Goal: Book appointment/travel/reservation

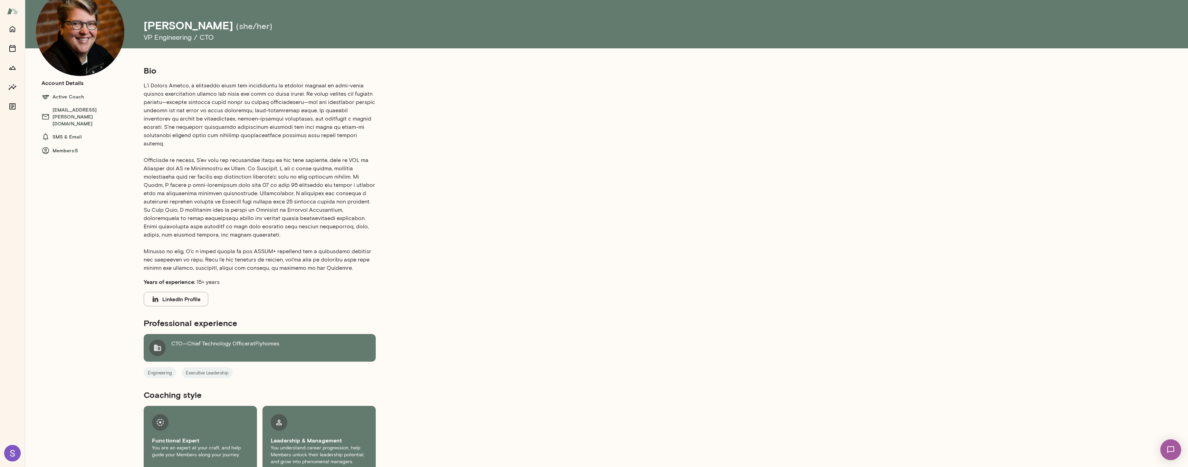
scroll to position [44, 0]
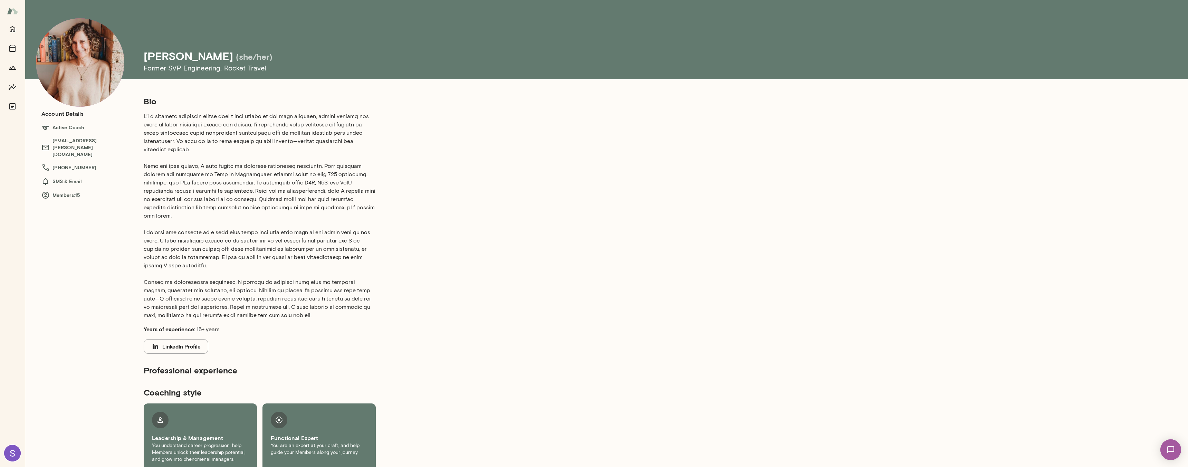
scroll to position [11, 0]
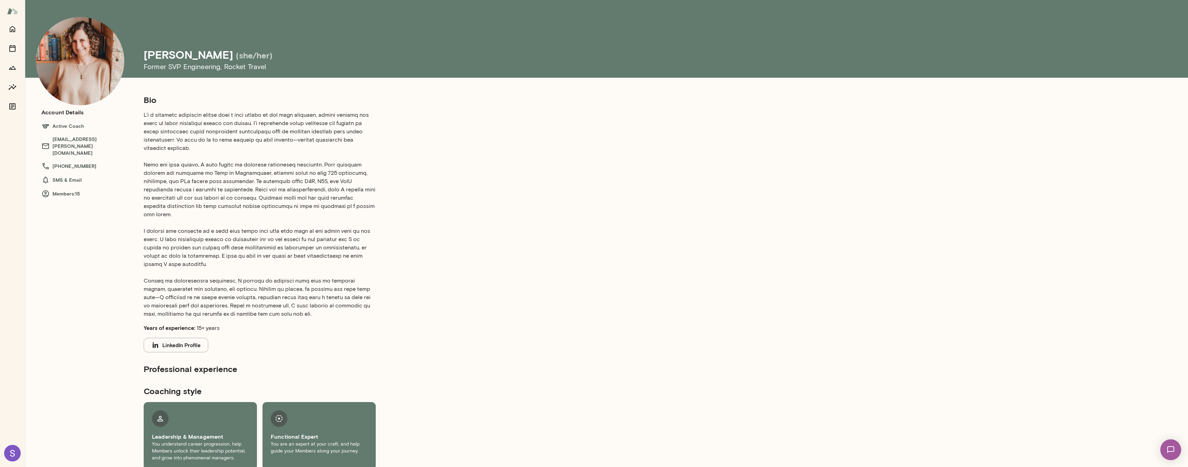
click at [68, 125] on h6 "Active Coach" at bounding box center [85, 126] width 88 height 8
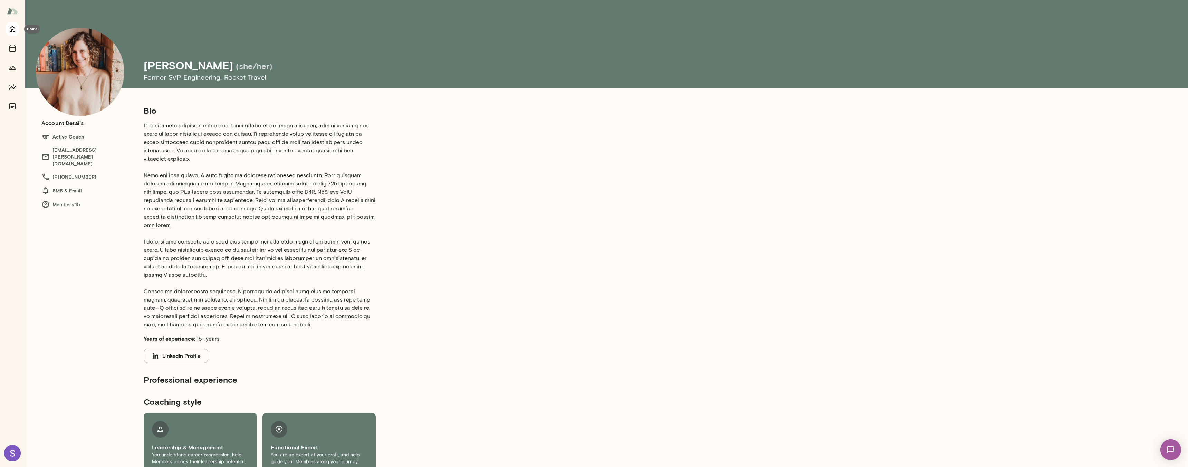
click at [11, 23] on button "Home" at bounding box center [13, 29] width 14 height 14
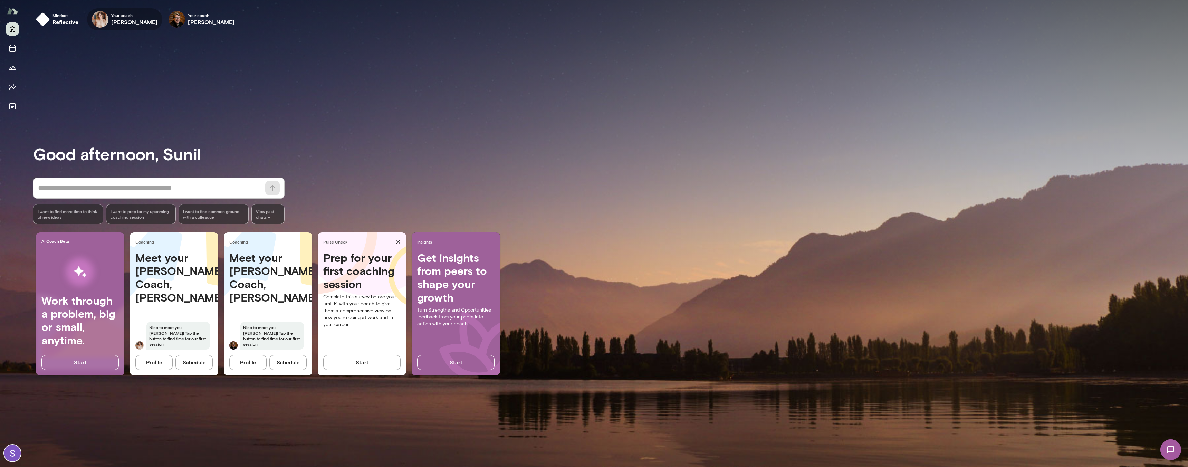
click at [119, 22] on h6 "Nancy Alsip" at bounding box center [134, 22] width 47 height 8
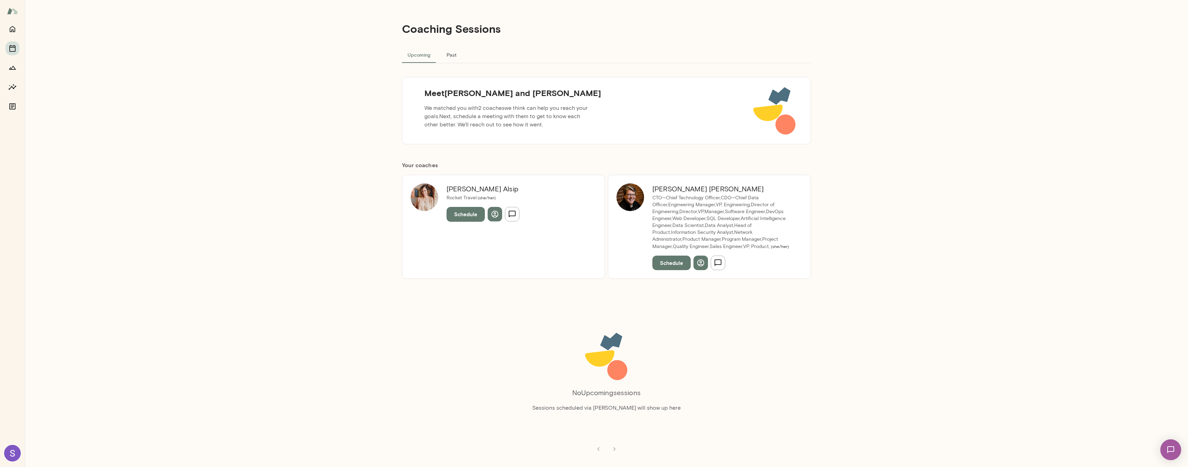
click at [444, 56] on button "Past" at bounding box center [451, 54] width 31 height 17
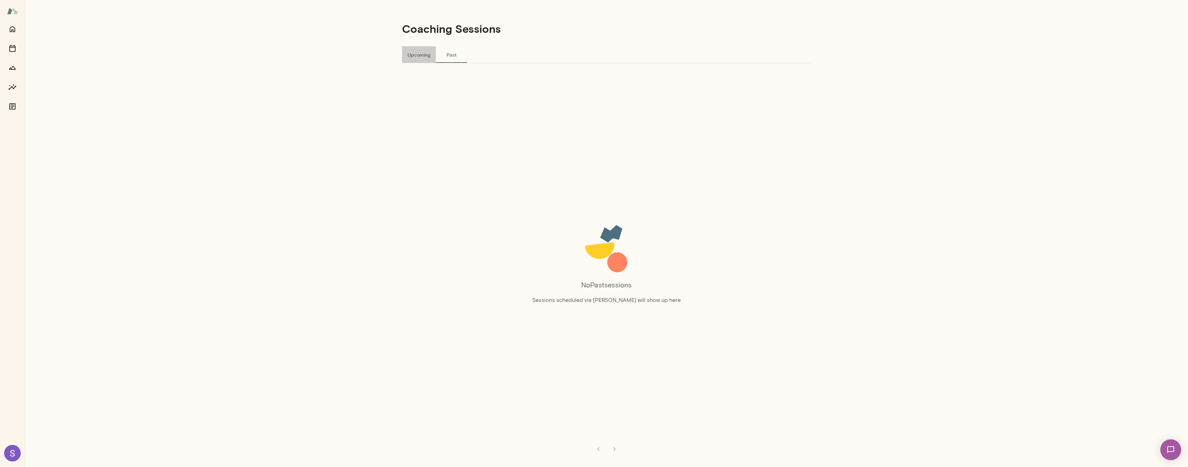
click at [422, 55] on button "Upcoming" at bounding box center [419, 54] width 34 height 17
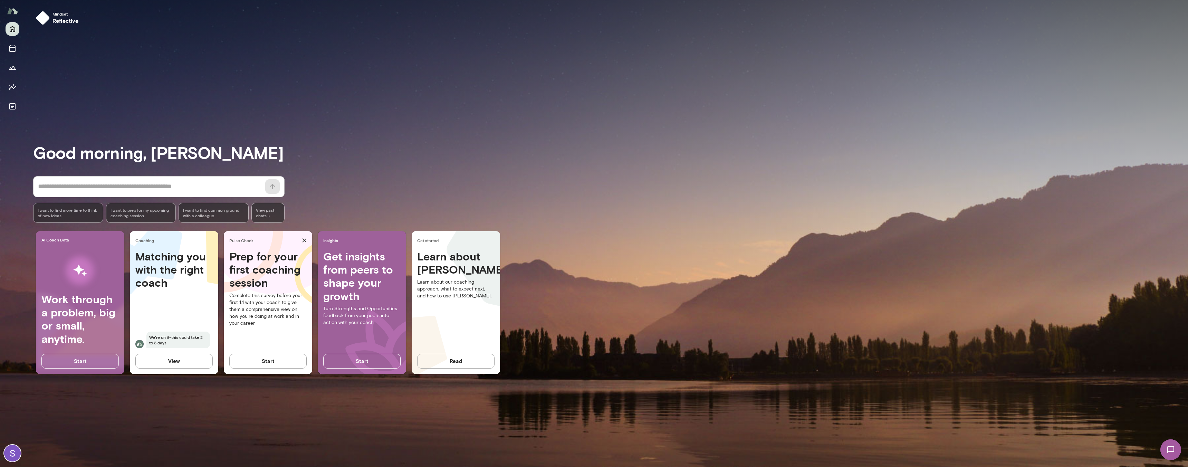
click at [174, 263] on h4 "Matching you with the right coach" at bounding box center [173, 270] width 77 height 40
click at [184, 362] on button "View" at bounding box center [173, 361] width 77 height 15
click at [285, 296] on p "Complete this survey before your first 1:1 with your coach to give them a compr…" at bounding box center [267, 309] width 77 height 35
click at [14, 47] on icon "Sessions" at bounding box center [12, 48] width 6 height 7
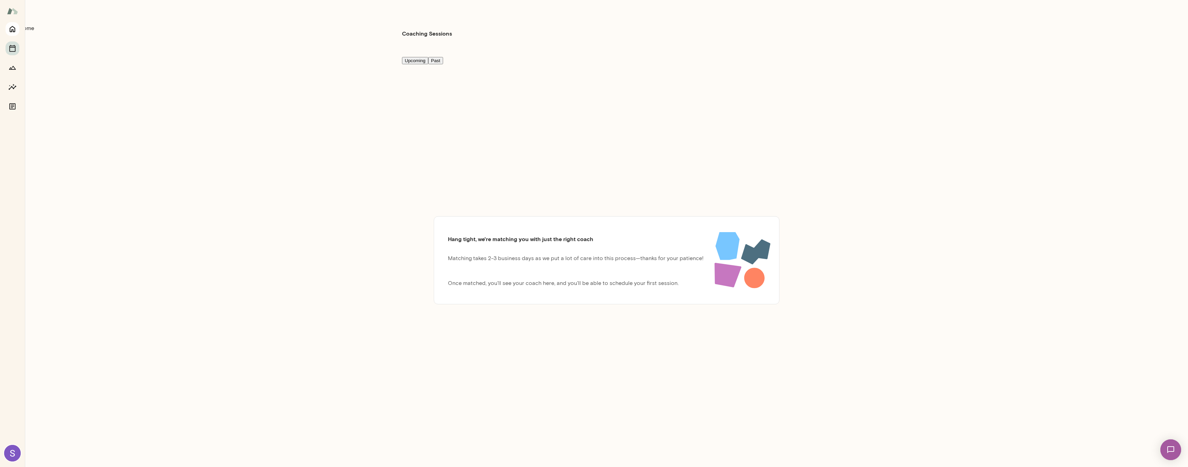
click at [10, 30] on icon "Home" at bounding box center [12, 29] width 8 height 8
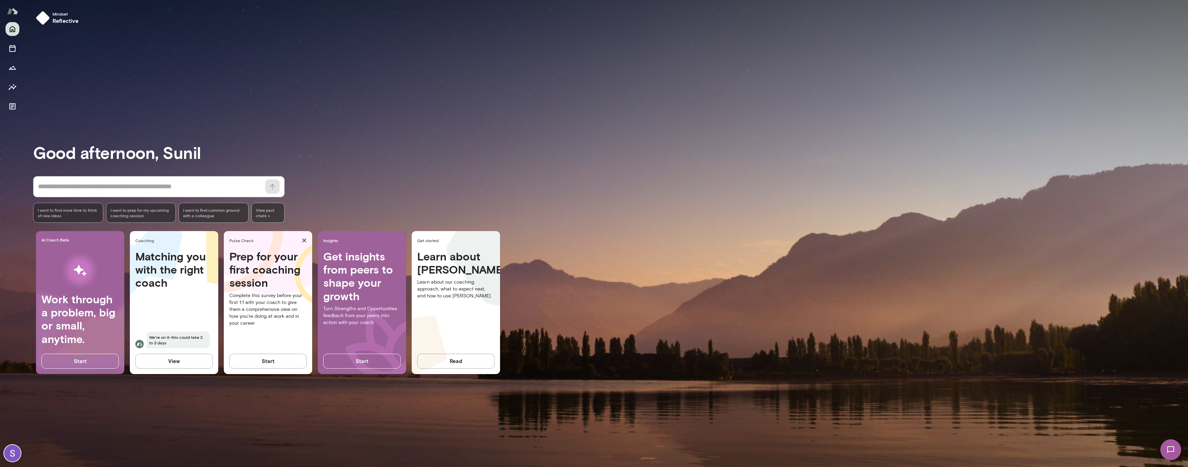
click at [272, 273] on h4 "Prep for your first coaching session" at bounding box center [267, 270] width 77 height 40
click at [270, 355] on button "Start" at bounding box center [267, 361] width 77 height 15
click at [13, 29] on icon "Home" at bounding box center [12, 29] width 8 height 8
click at [57, 15] on span "Mindset" at bounding box center [65, 14] width 26 height 6
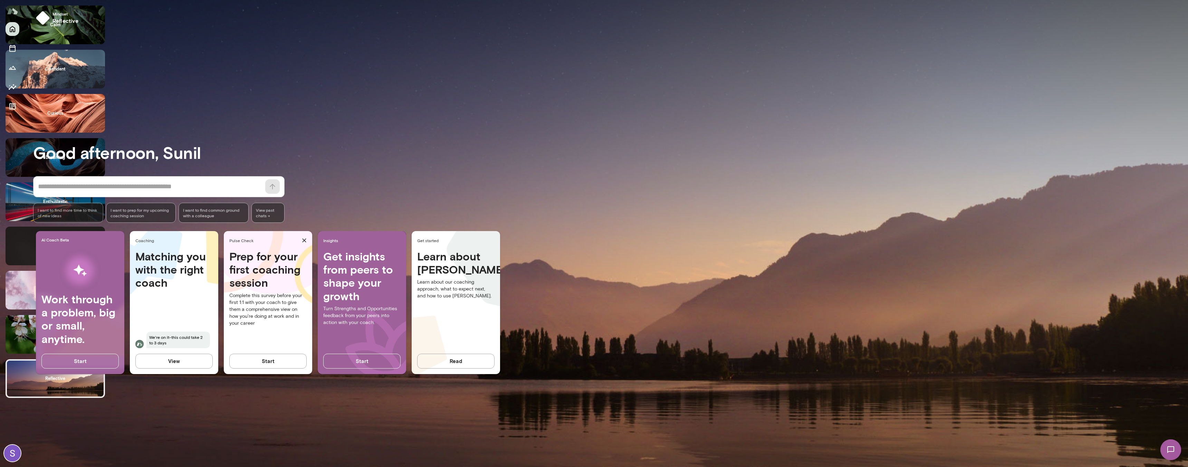
click at [641, 0] on div at bounding box center [594, 0] width 1188 height 0
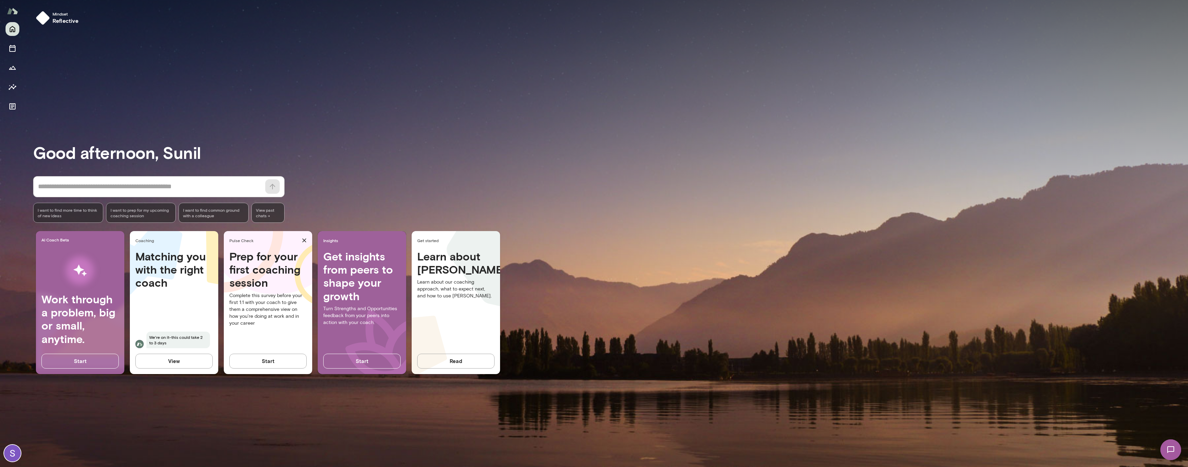
click at [10, 453] on img at bounding box center [12, 453] width 17 height 17
click at [189, 6] on div at bounding box center [597, 6] width 1182 height 0
click at [189, 365] on button "View" at bounding box center [173, 361] width 77 height 15
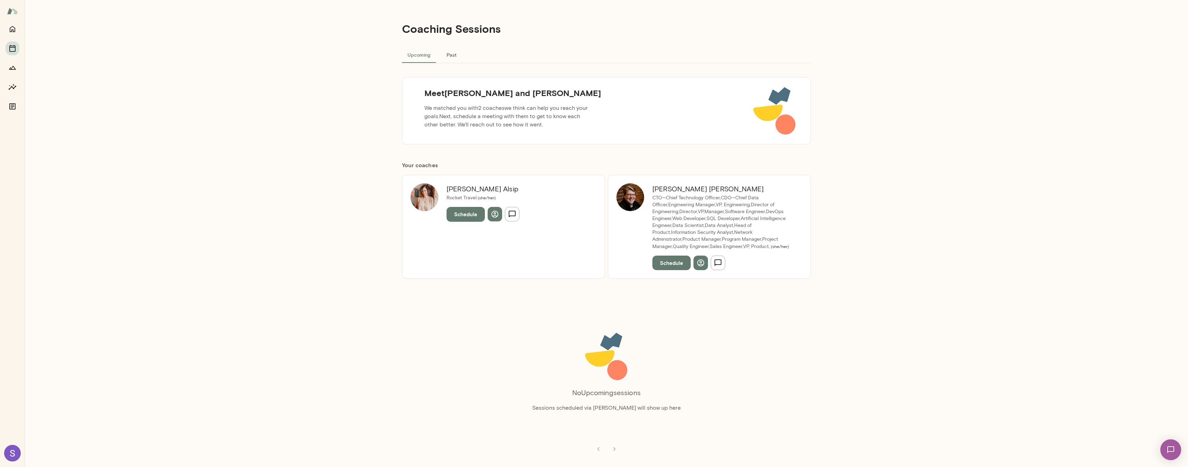
click at [465, 215] on button "Schedule" at bounding box center [465, 214] width 38 height 15
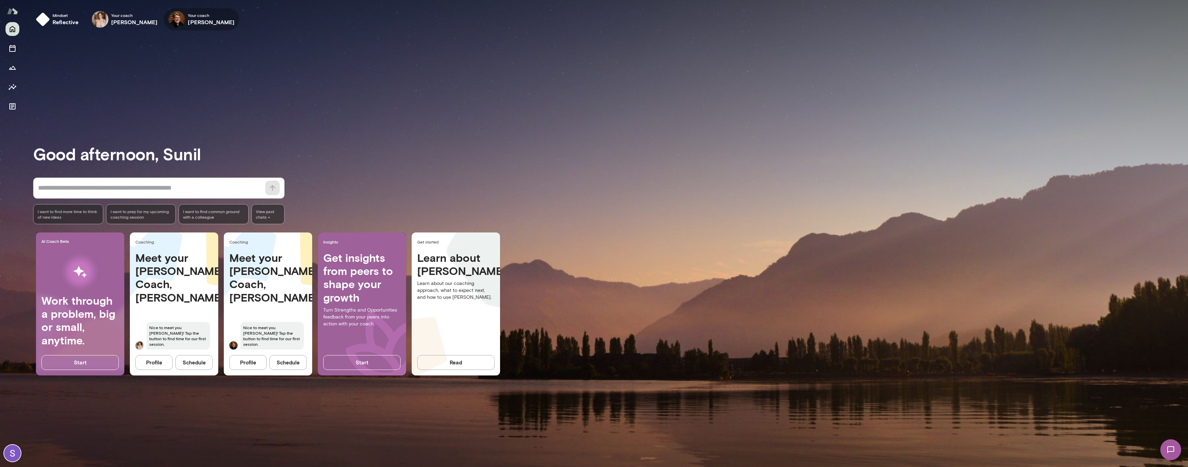
click at [188, 20] on h6 "Tracie Hlavka" at bounding box center [211, 22] width 47 height 8
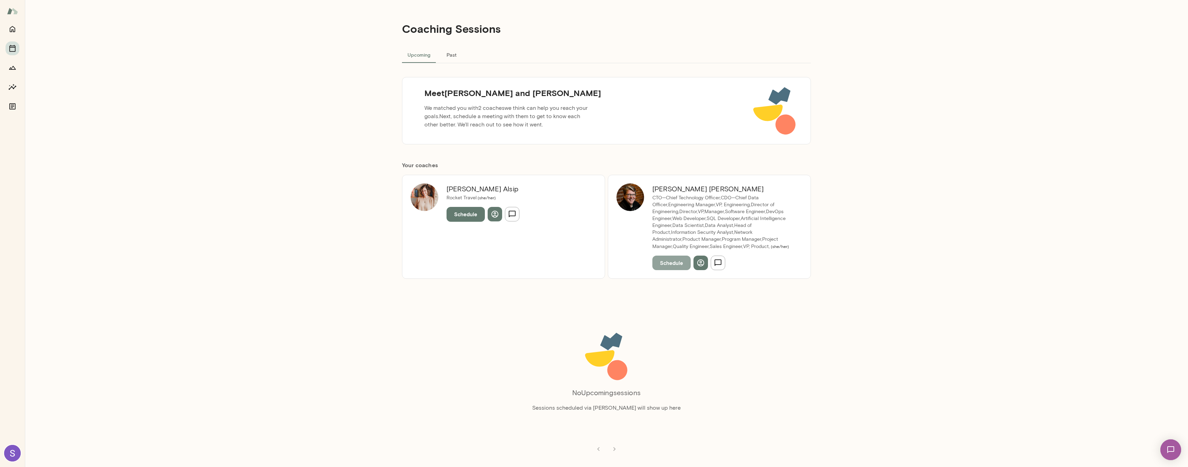
click at [662, 267] on button "Schedule" at bounding box center [671, 263] width 38 height 15
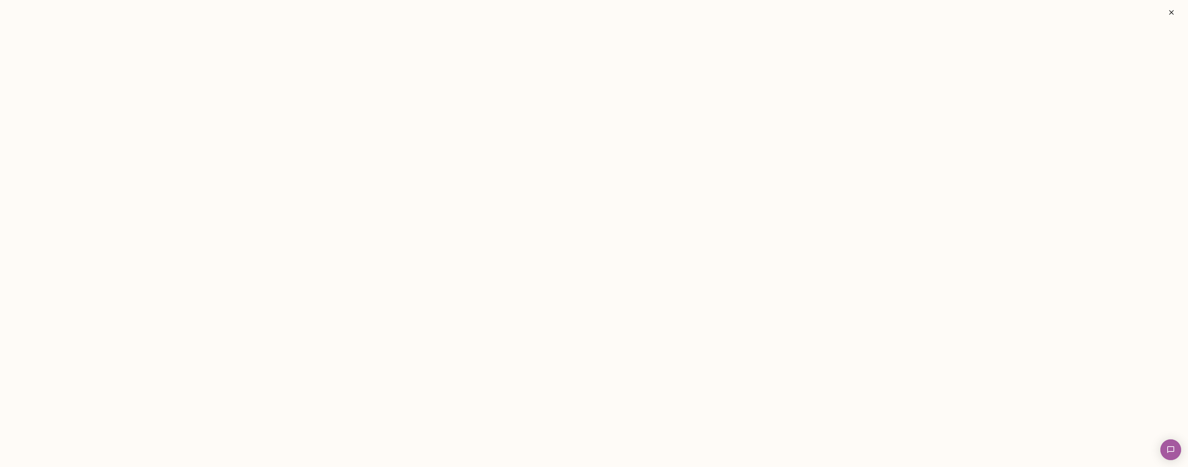
click at [1174, 8] on icon "button" at bounding box center [1171, 12] width 8 height 8
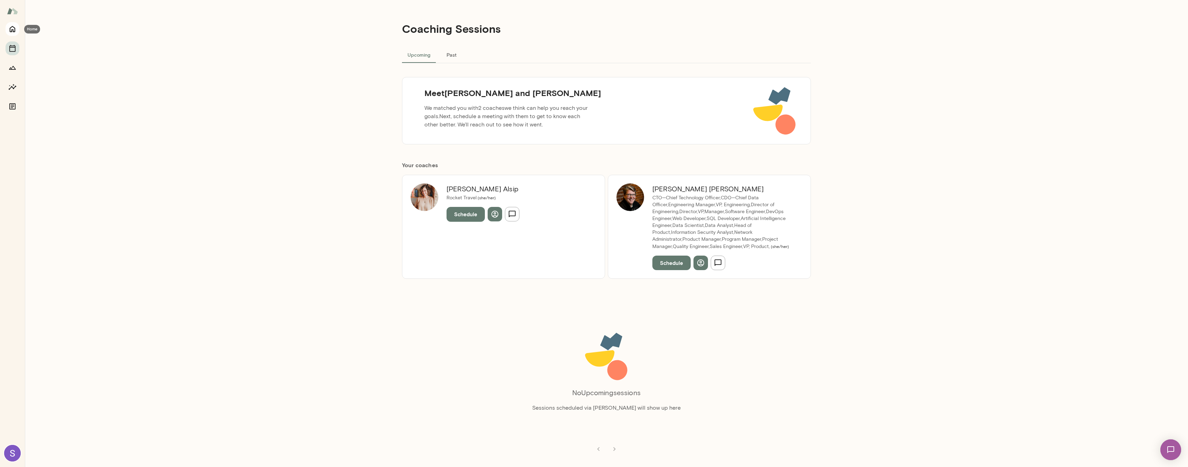
click at [15, 30] on icon "Home" at bounding box center [12, 29] width 8 height 8
